Goal: Information Seeking & Learning: Learn about a topic

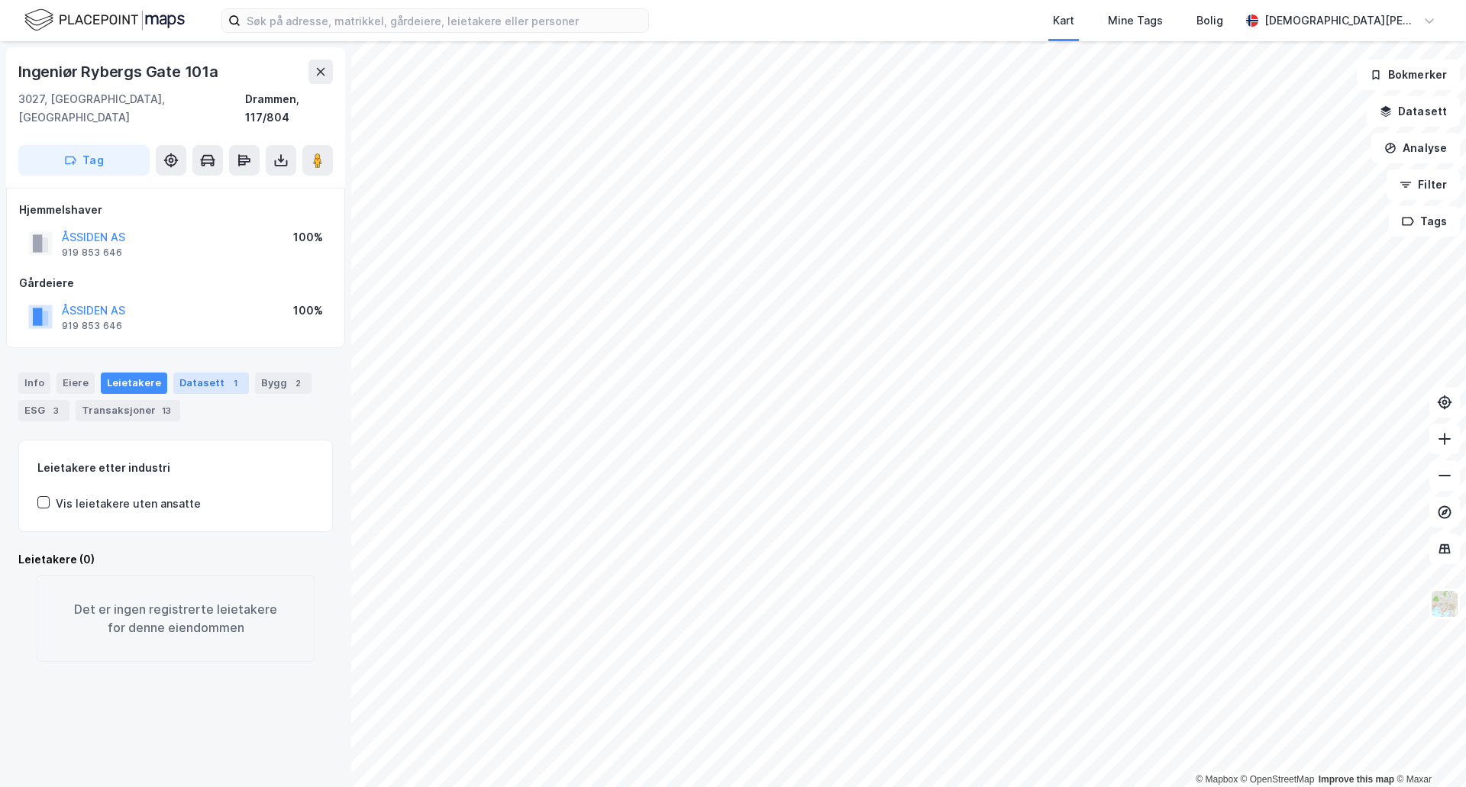
click at [200, 373] on div "Datasett 1" at bounding box center [211, 383] width 76 height 21
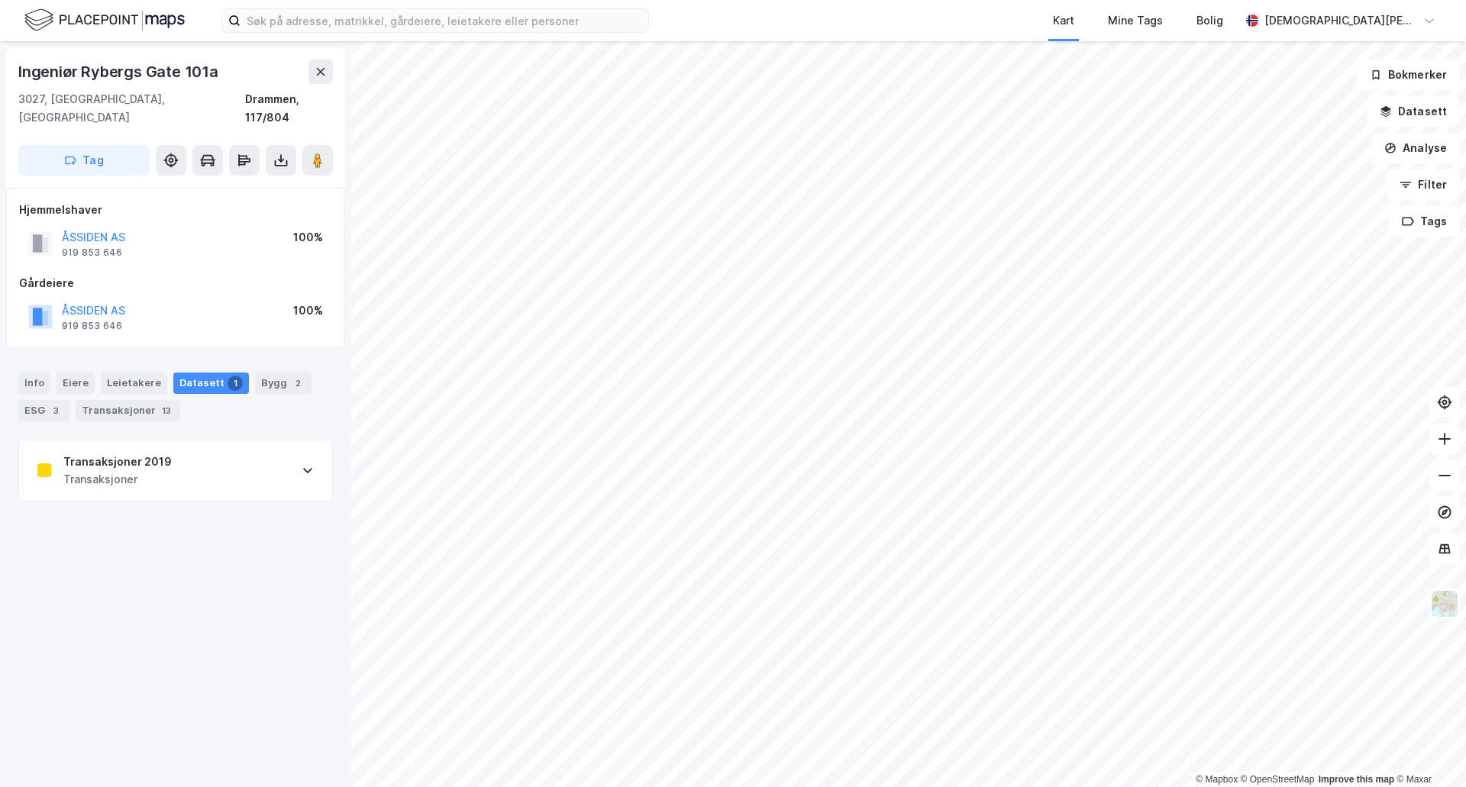
click at [280, 441] on div "Transaksjoner 2019 Transaksjoner" at bounding box center [175, 471] width 313 height 61
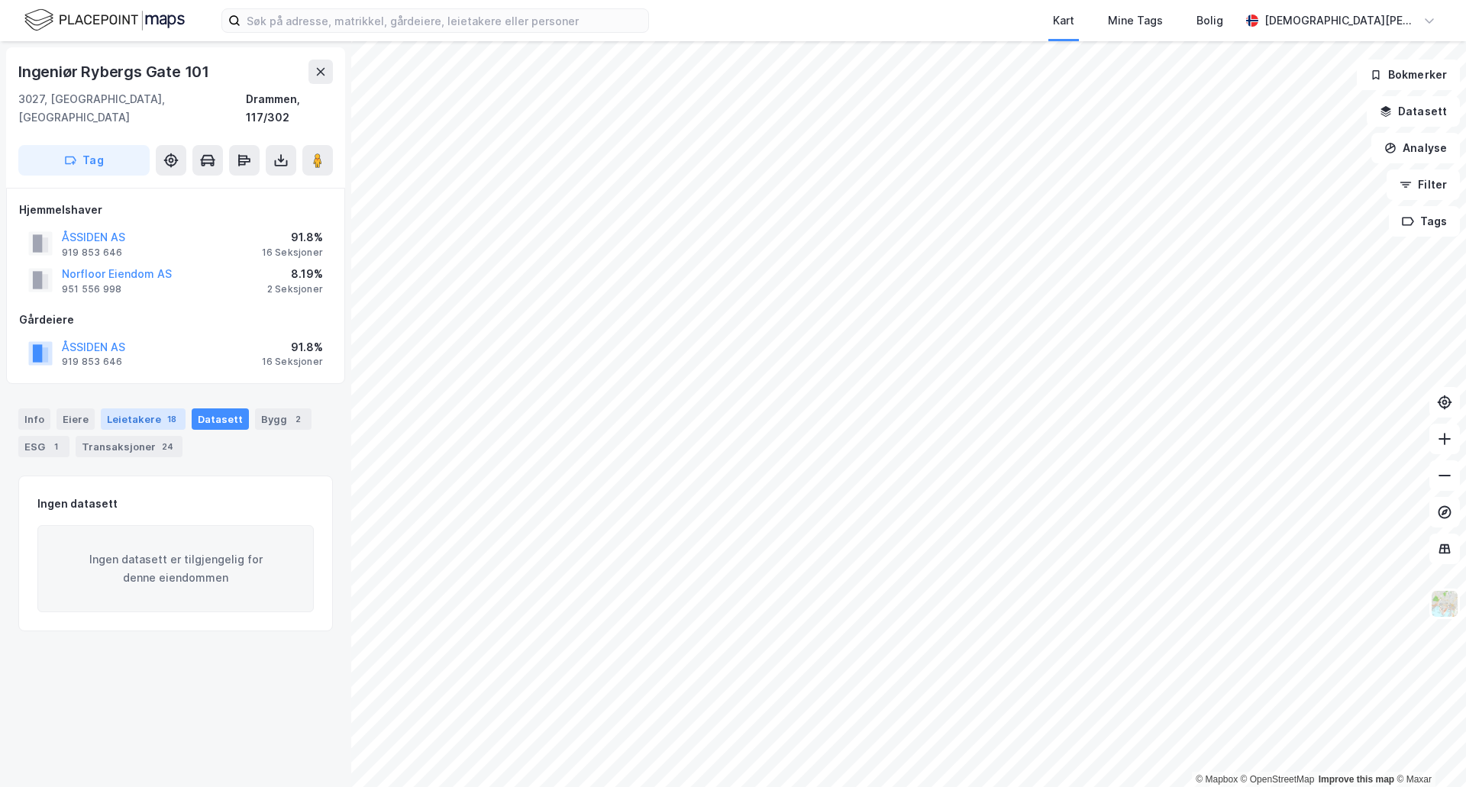
click at [154, 409] on div "Leietakere 18" at bounding box center [143, 419] width 85 height 21
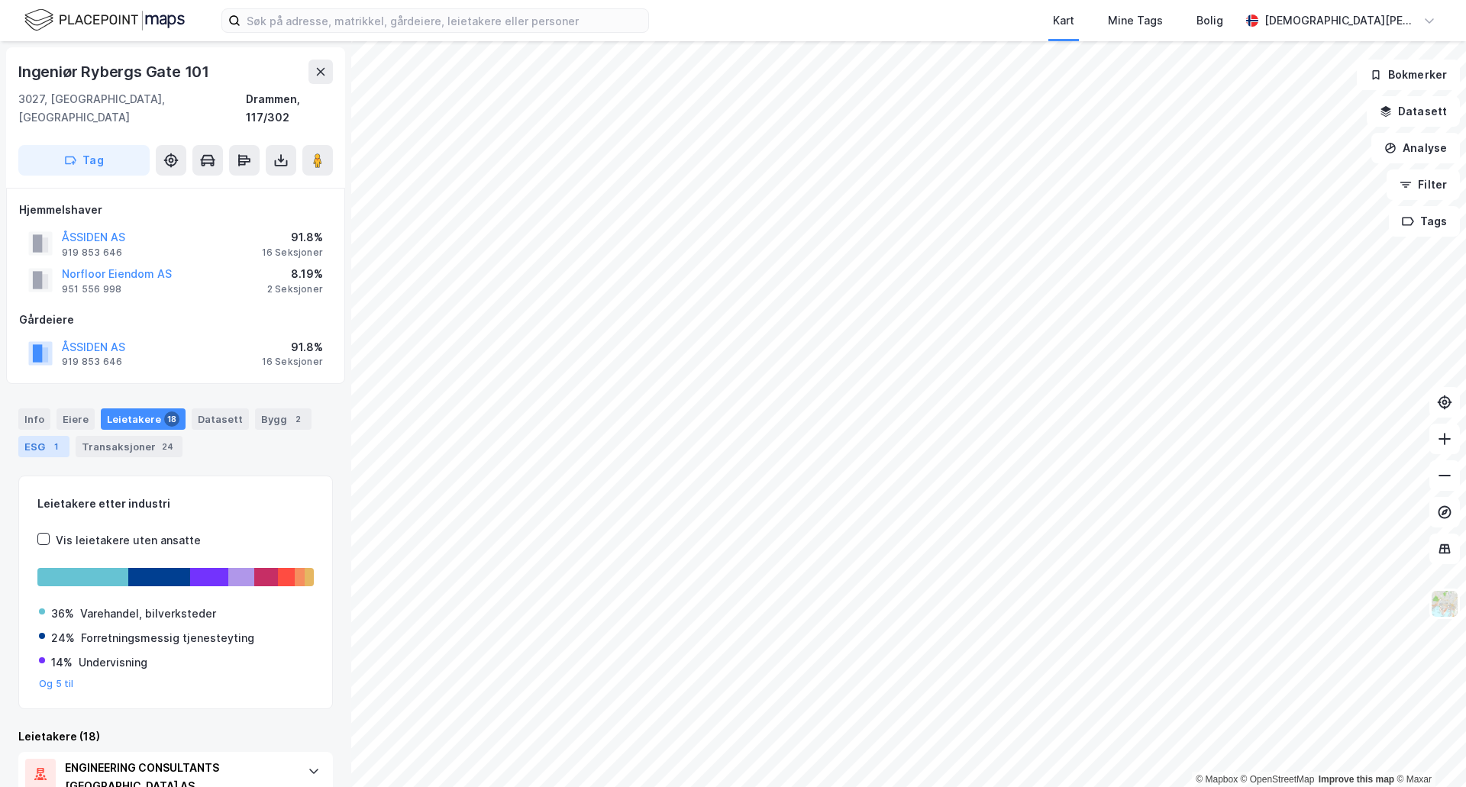
click at [43, 436] on div "ESG 1" at bounding box center [43, 446] width 51 height 21
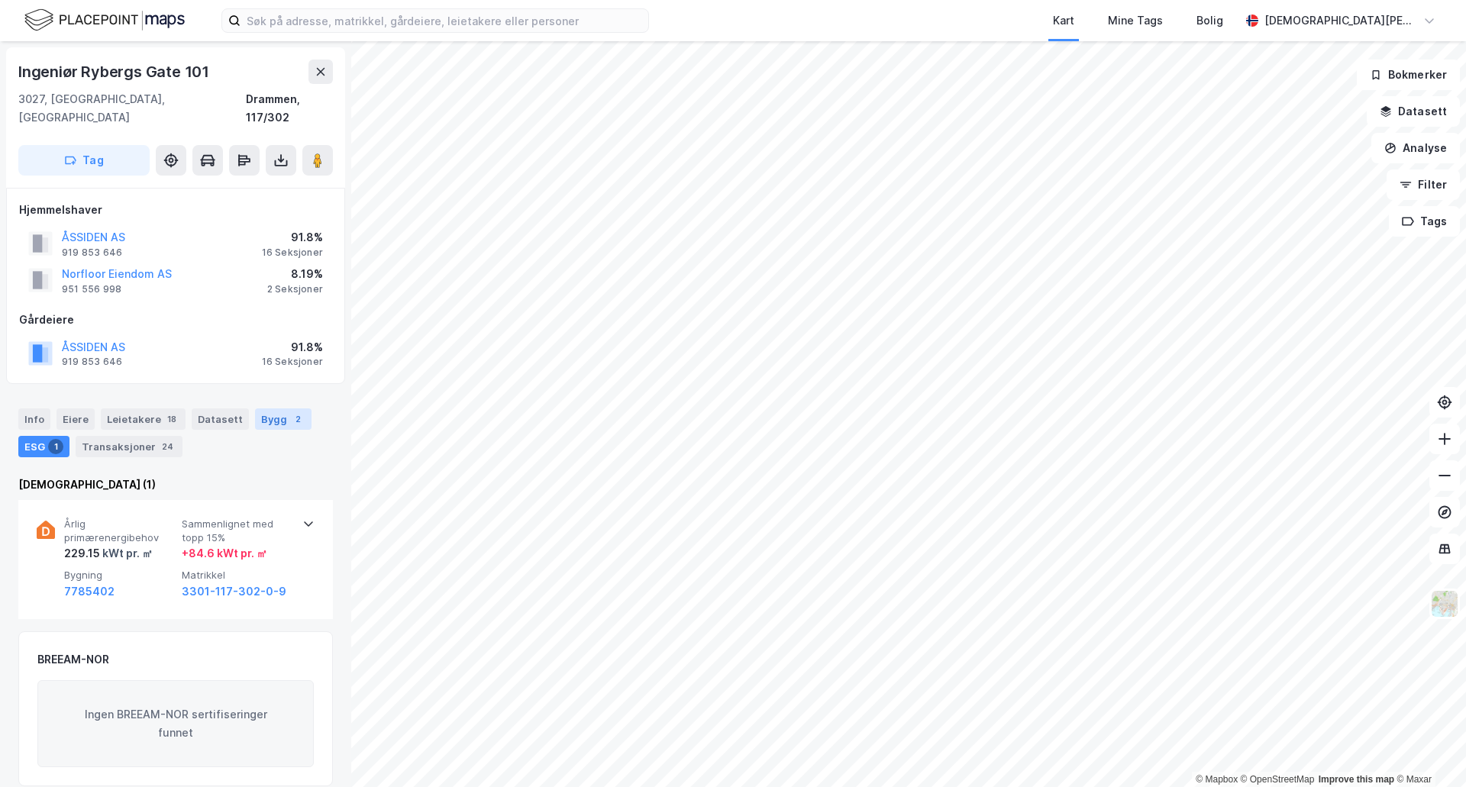
click at [296, 409] on div "Bygg 2" at bounding box center [283, 419] width 57 height 21
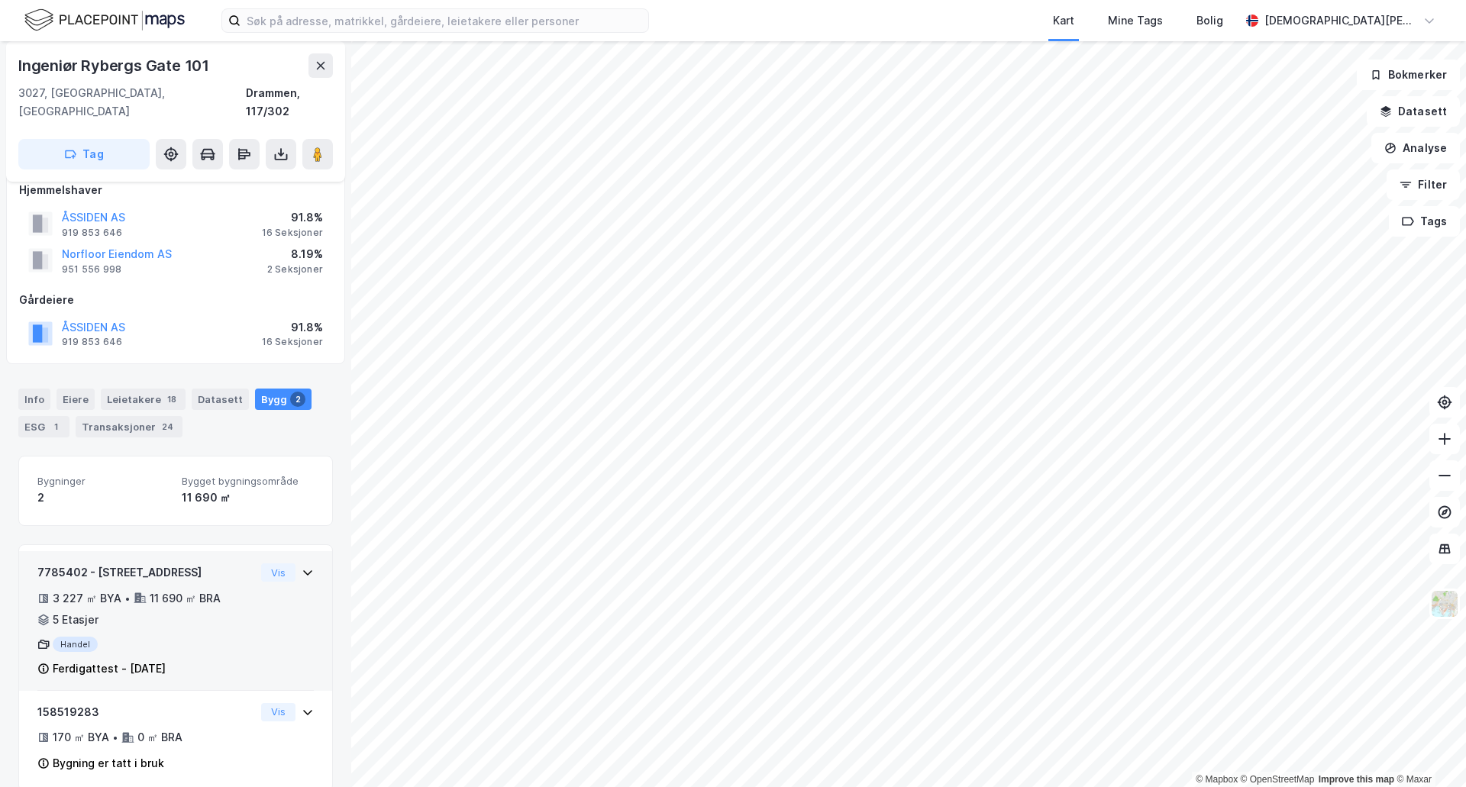
scroll to position [24, 0]
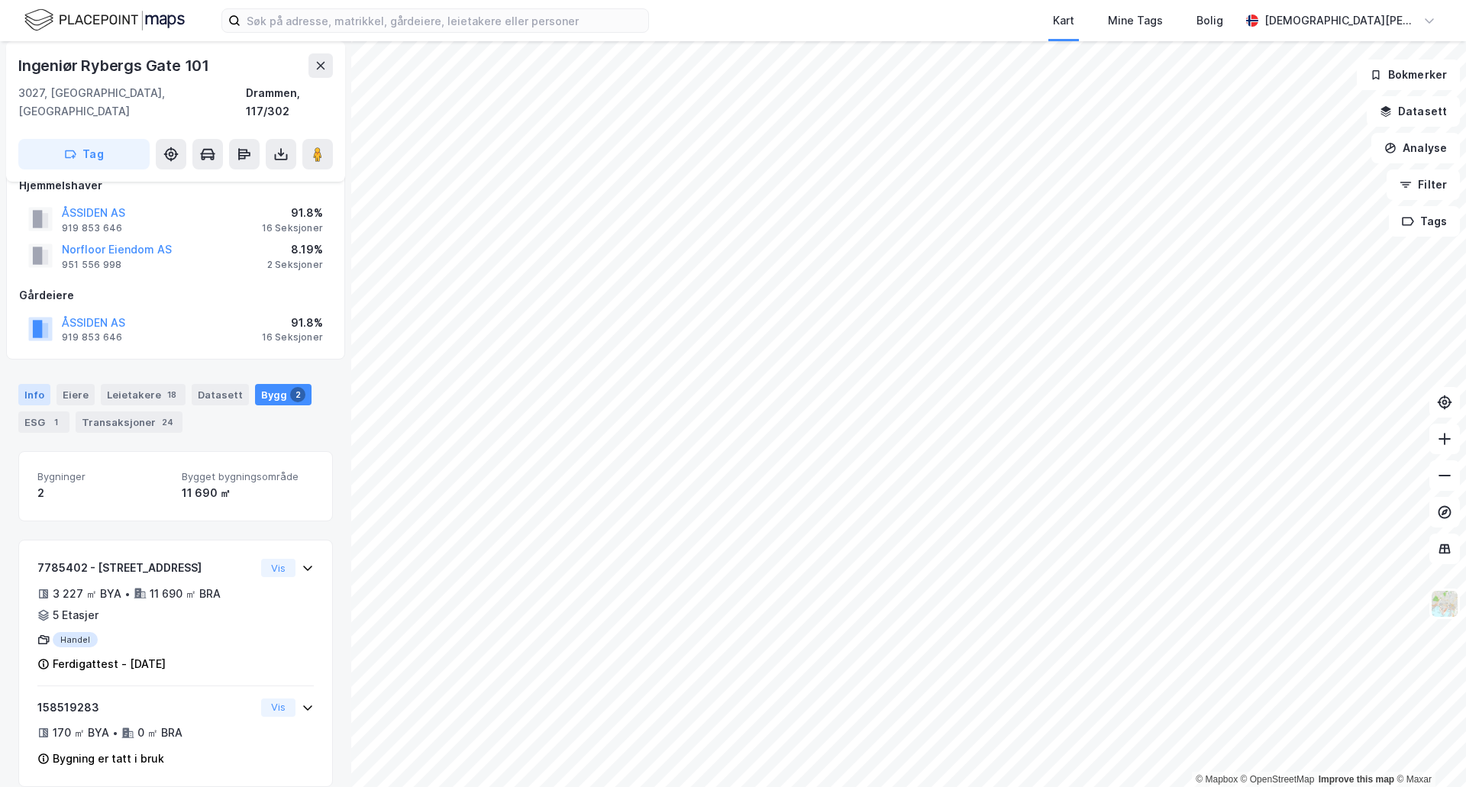
click at [37, 384] on div "Info" at bounding box center [34, 394] width 32 height 21
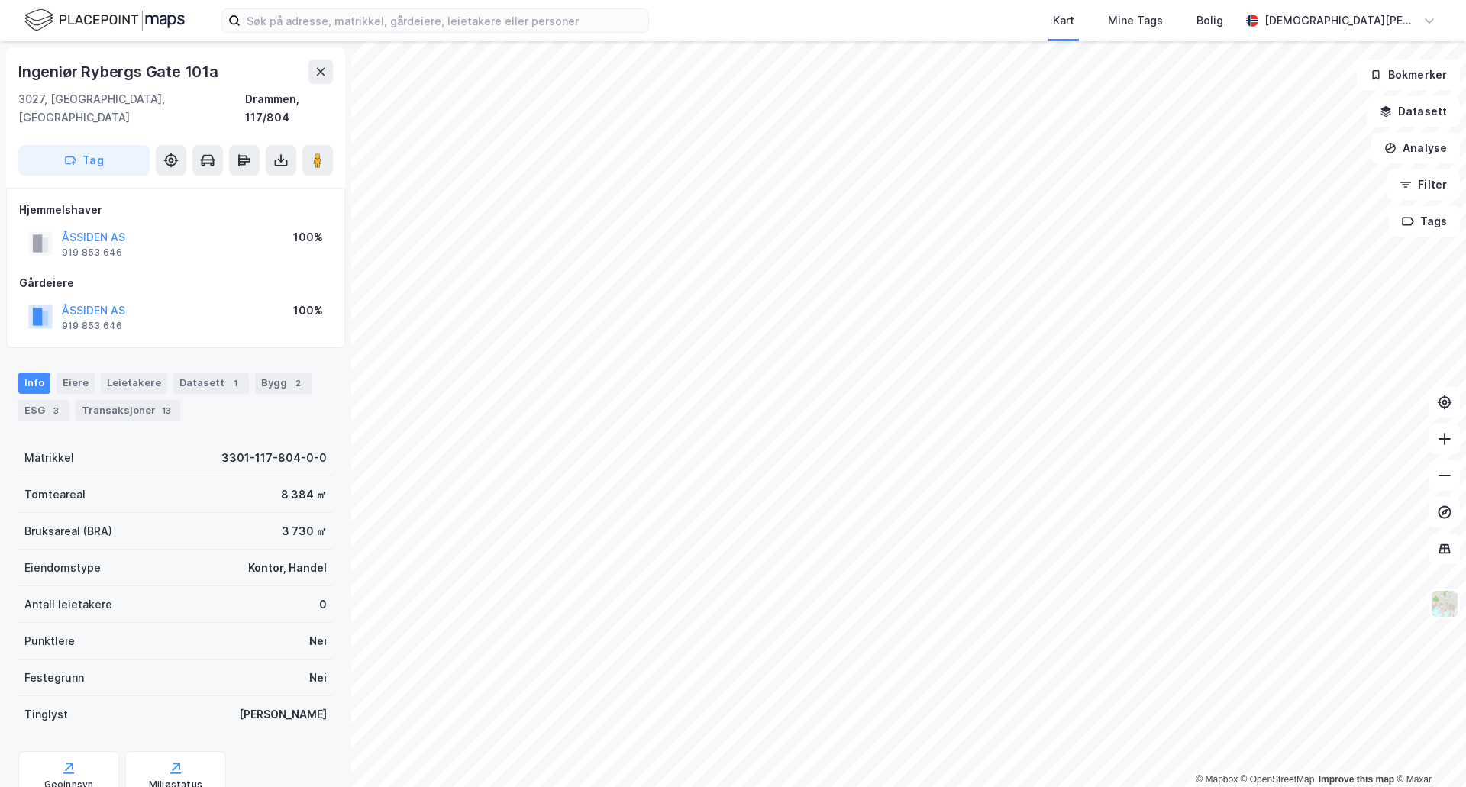
scroll to position [1, 0]
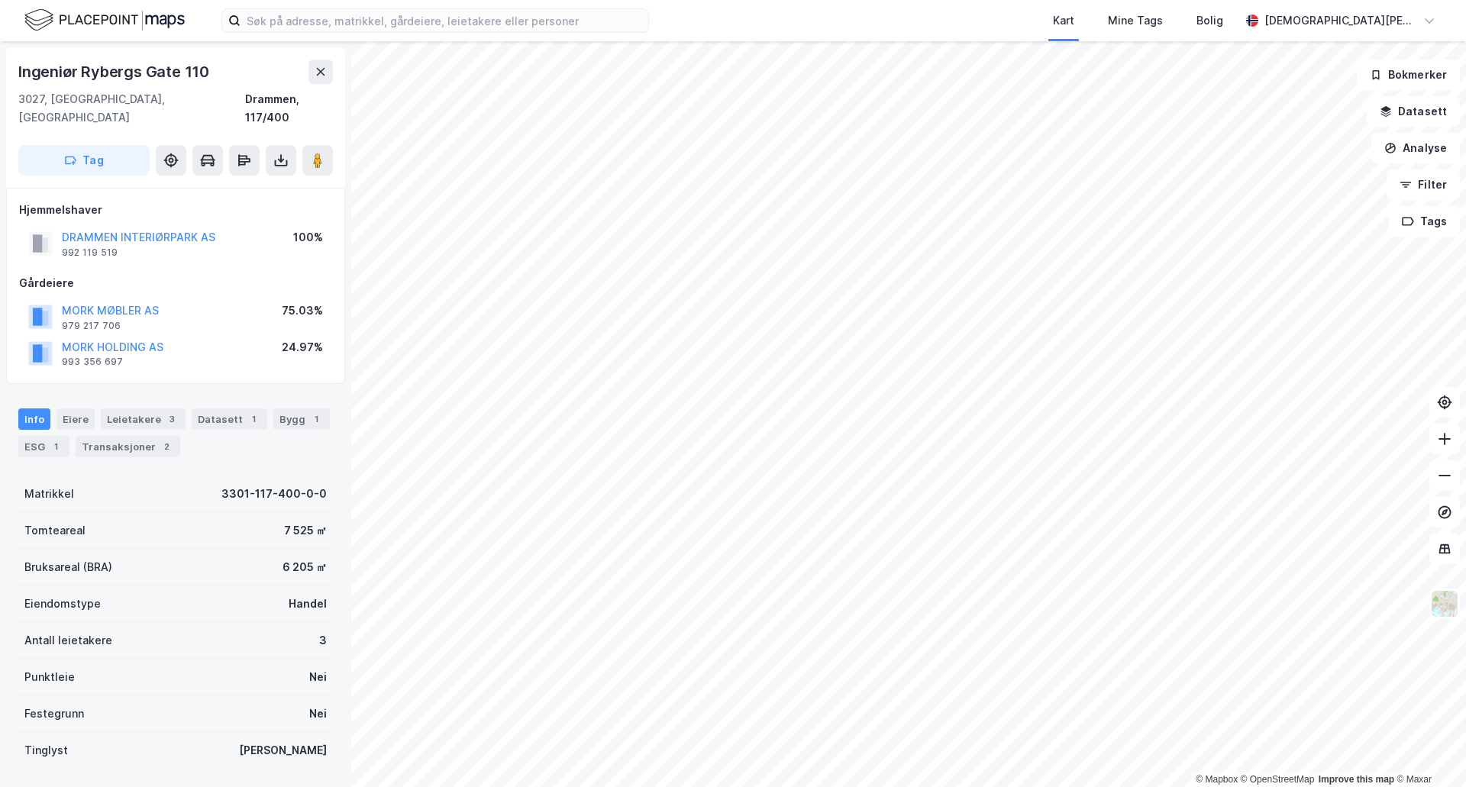
scroll to position [1, 0]
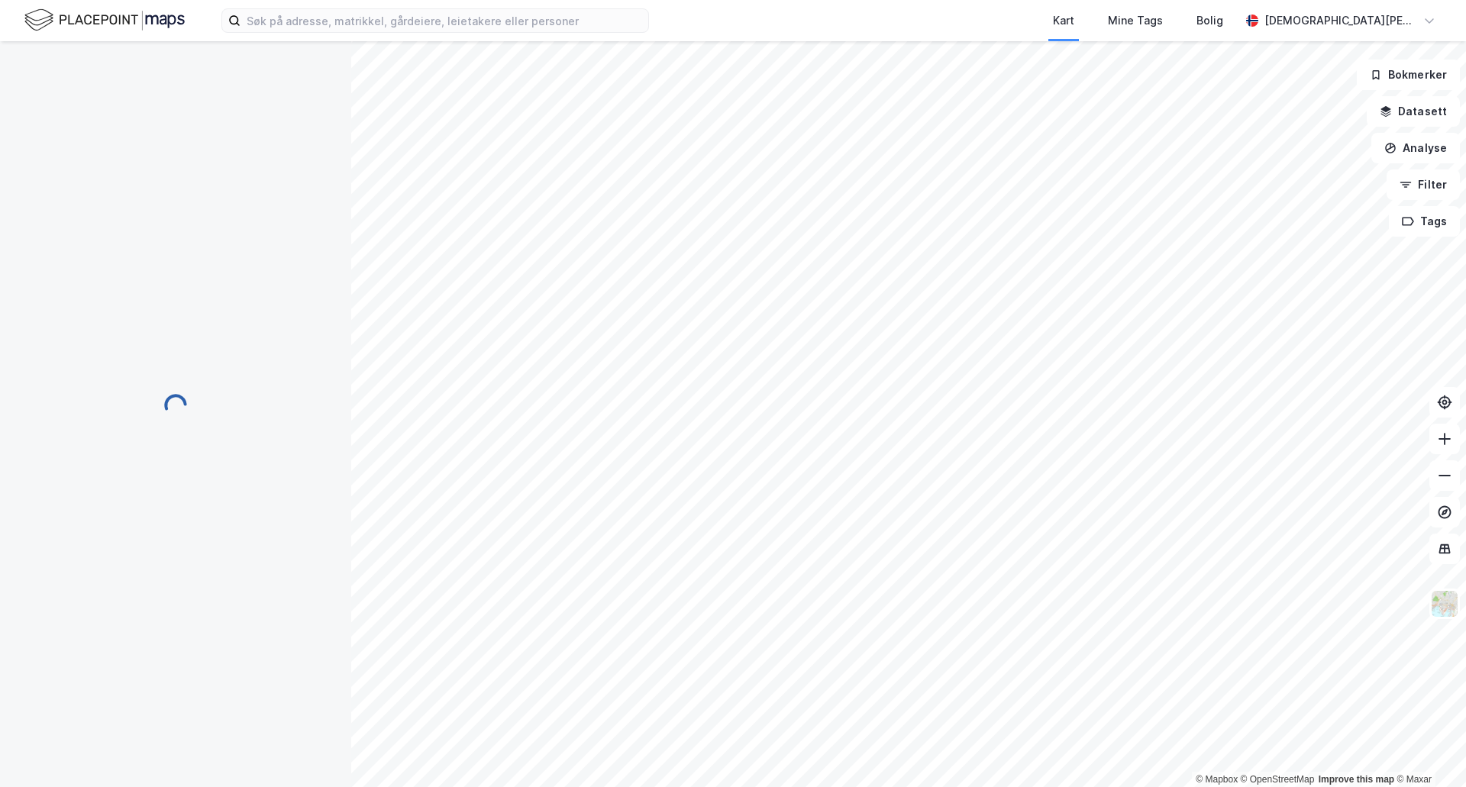
scroll to position [1, 0]
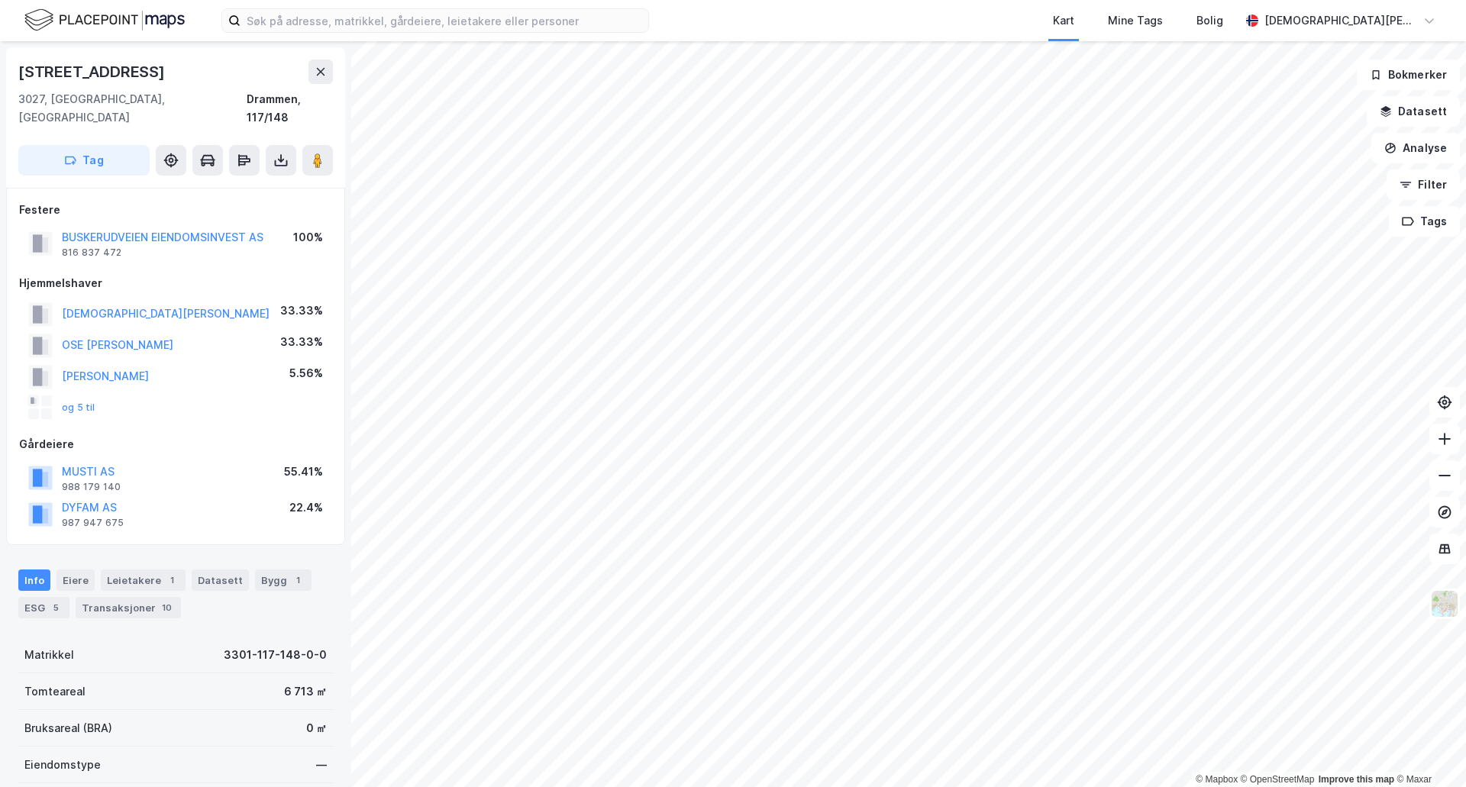
scroll to position [1, 0]
